Goal: Navigation & Orientation: Find specific page/section

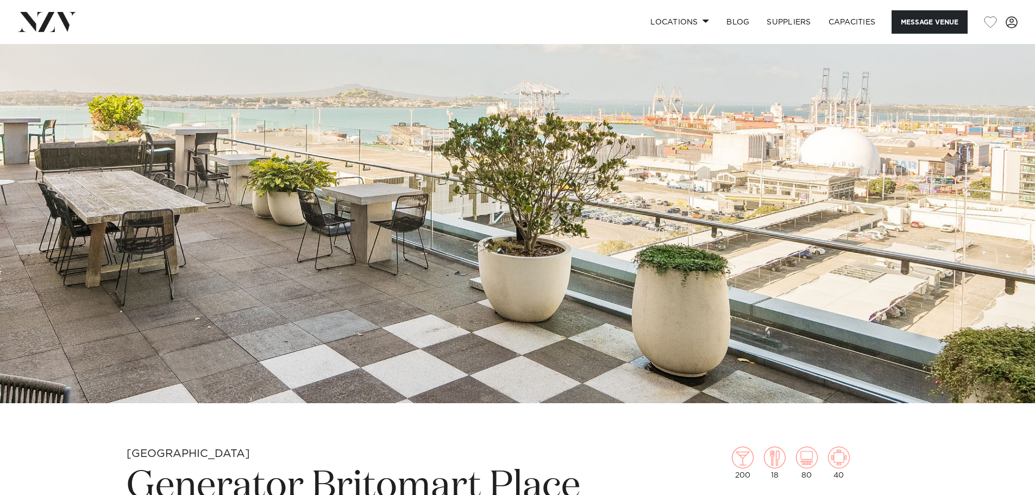
scroll to position [98, 0]
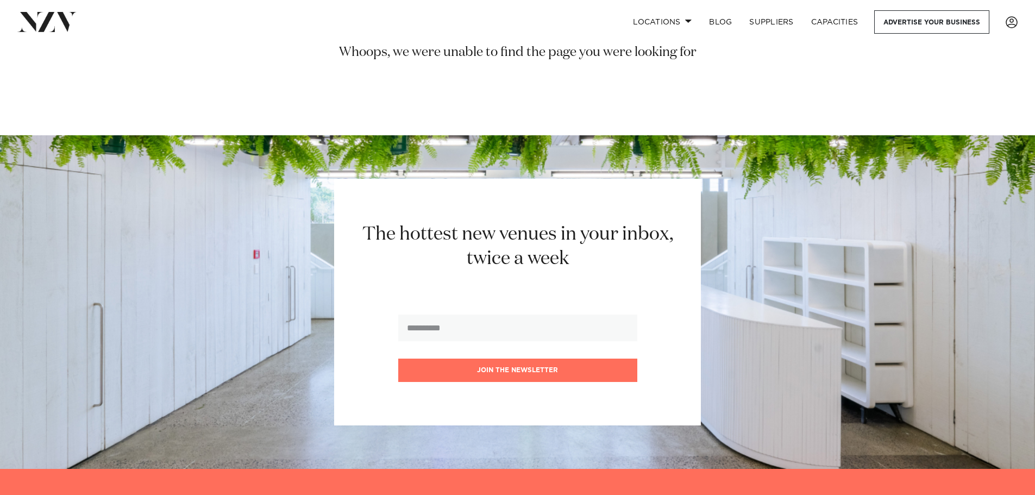
click at [960, 272] on div "The hottest new venues in your inbox, twice a week Join the newsletter" at bounding box center [518, 302] width 966 height 247
